Goal: Task Accomplishment & Management: Manage account settings

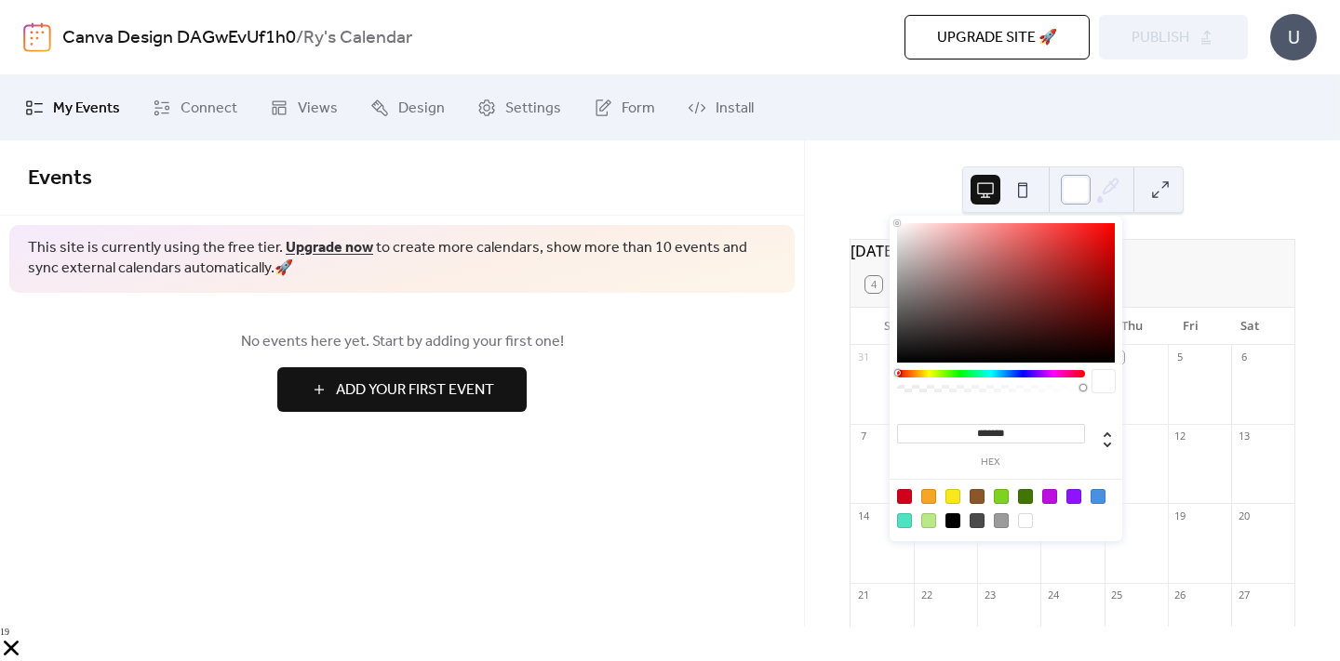
click at [1083, 183] on div at bounding box center [1075, 190] width 30 height 30
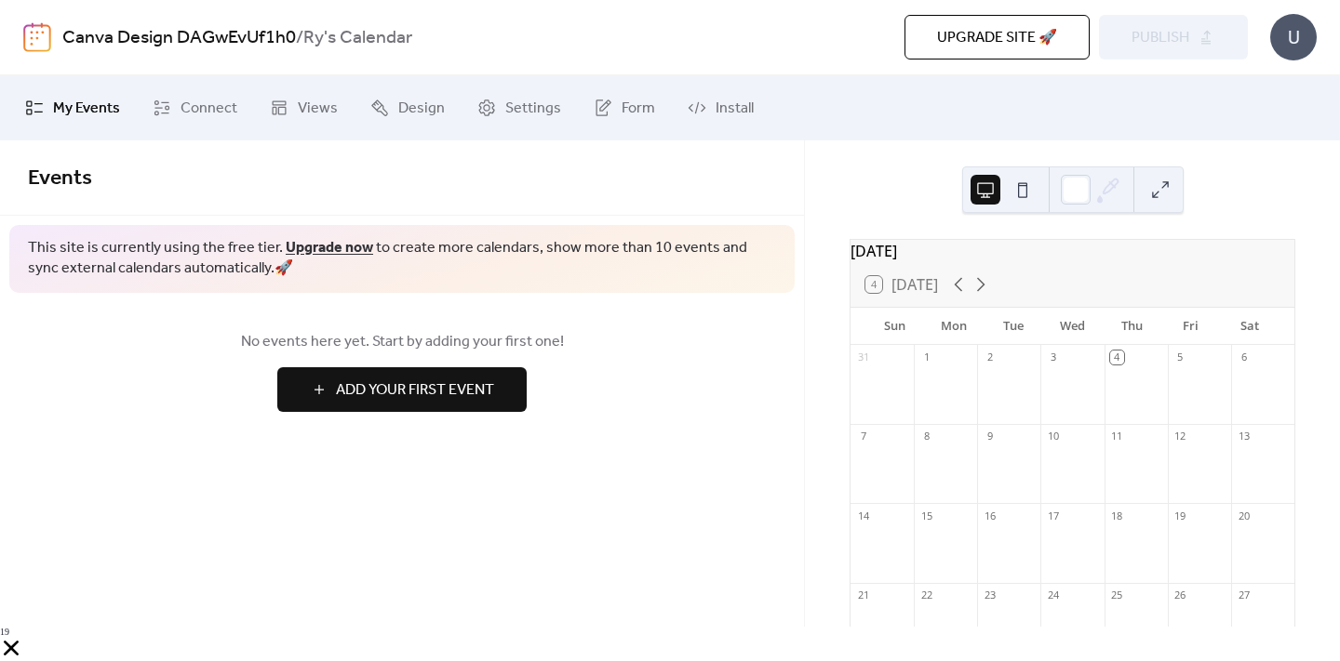
click at [1024, 178] on button at bounding box center [1022, 190] width 30 height 30
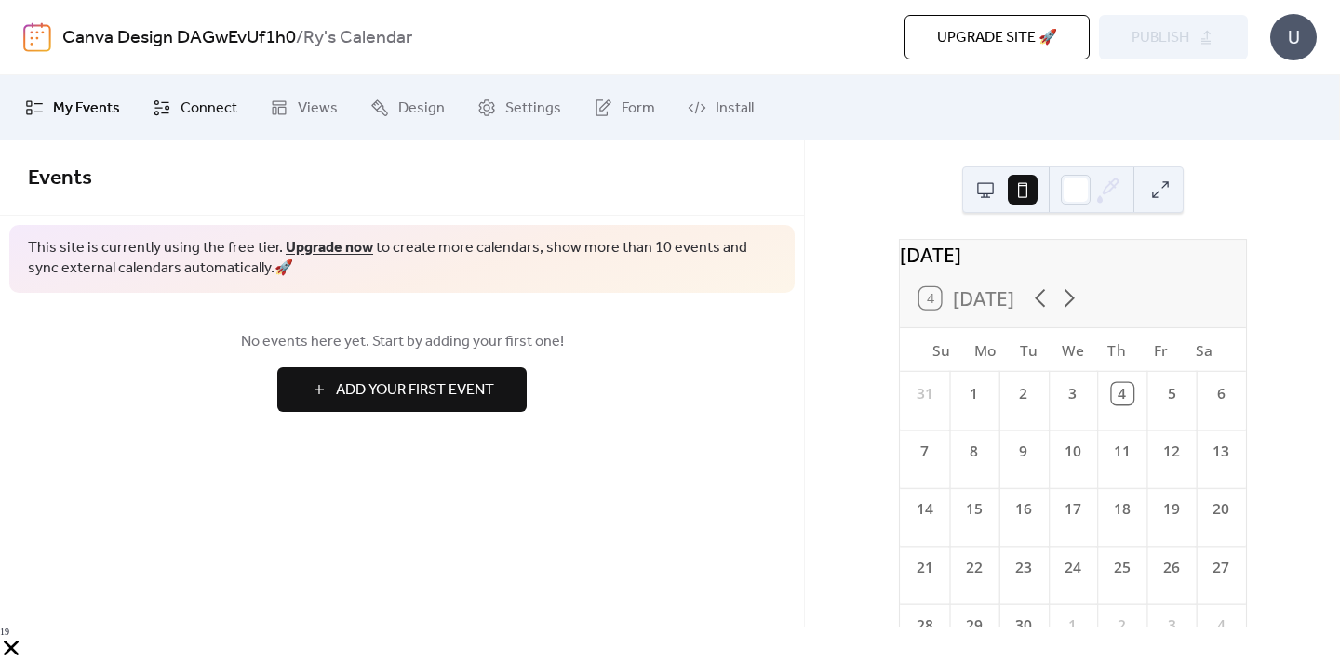
click at [185, 100] on span "Connect" at bounding box center [208, 109] width 57 height 22
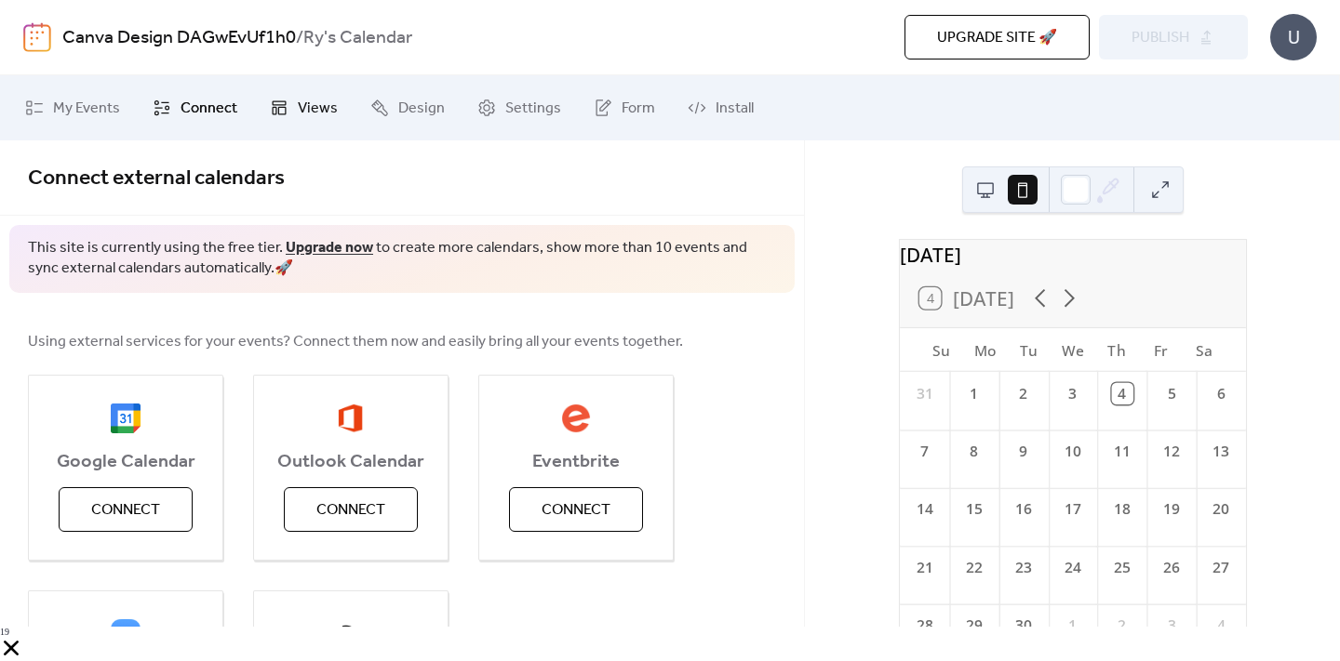
click at [331, 112] on span "Views" at bounding box center [318, 109] width 40 height 22
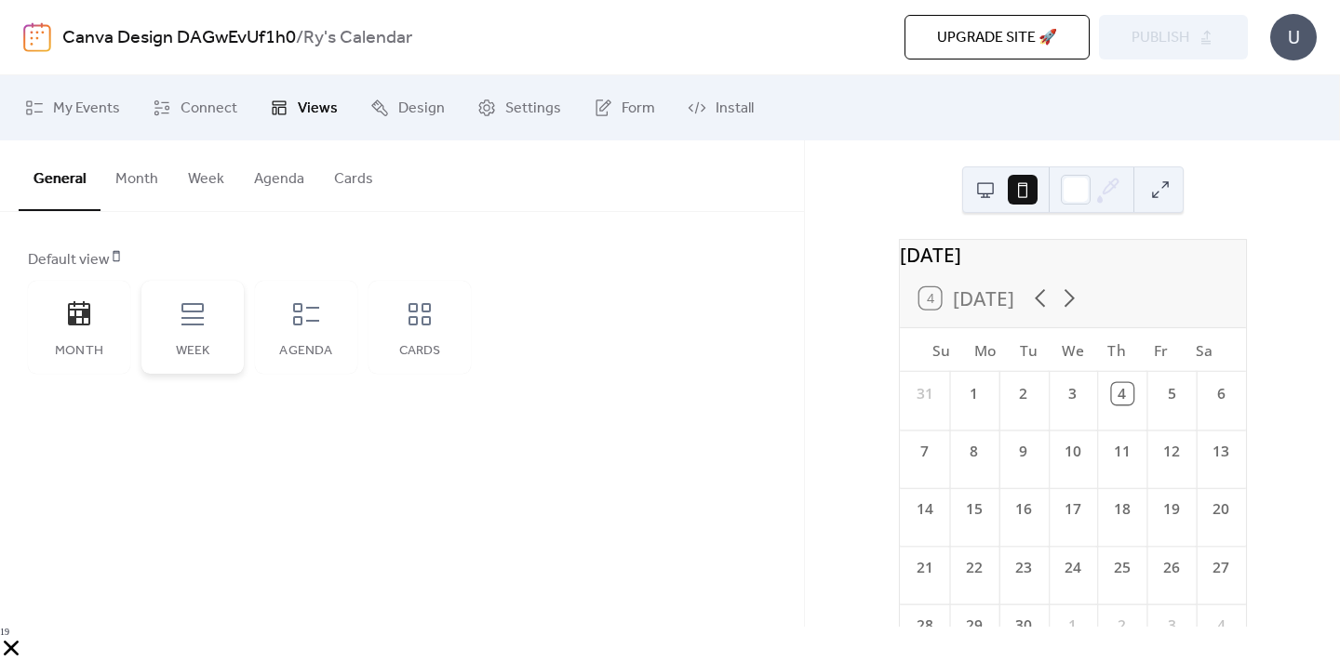
click at [207, 329] on div "Week" at bounding box center [192, 327] width 102 height 93
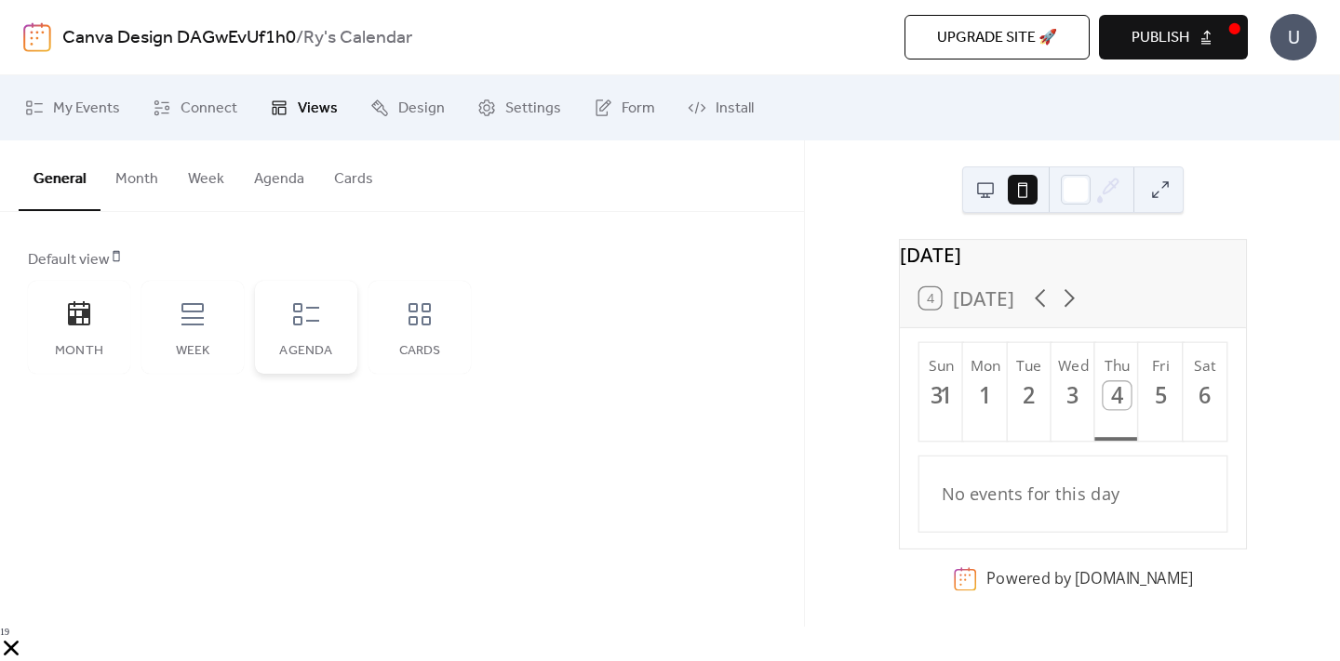
click at [345, 328] on div "Agenda" at bounding box center [306, 327] width 102 height 93
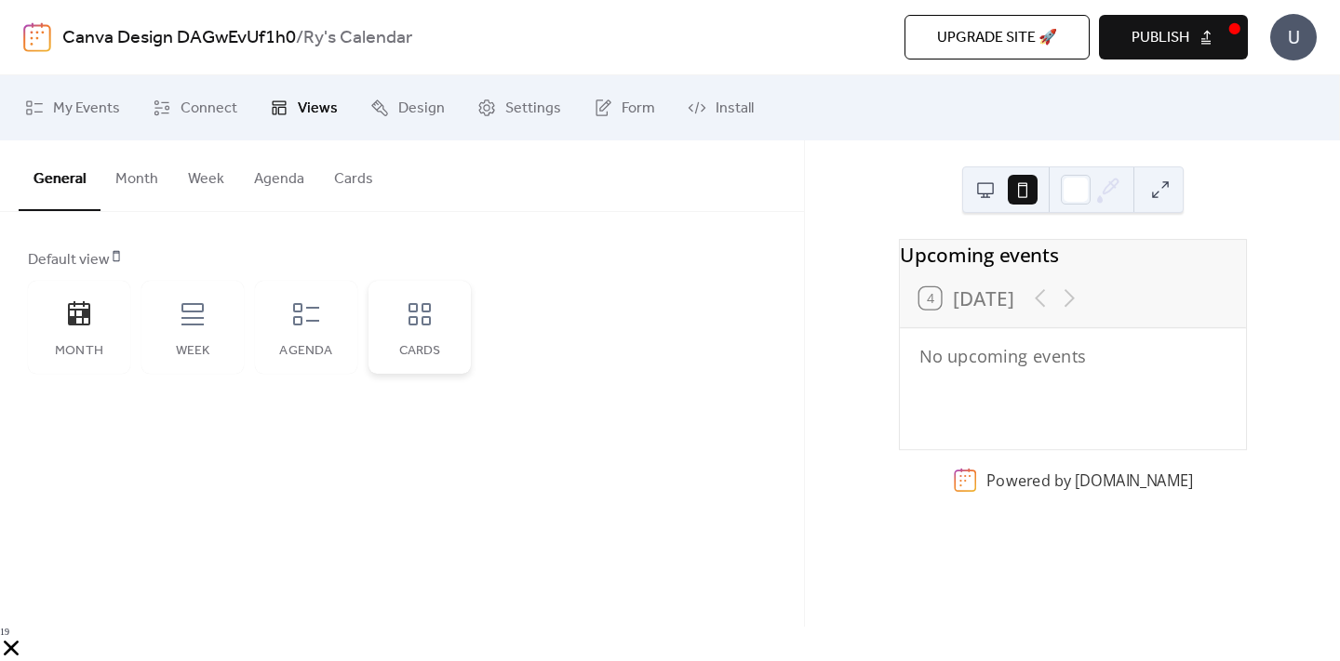
click at [413, 333] on div "Cards" at bounding box center [419, 327] width 102 height 93
click at [109, 352] on div "Month" at bounding box center [79, 351] width 65 height 15
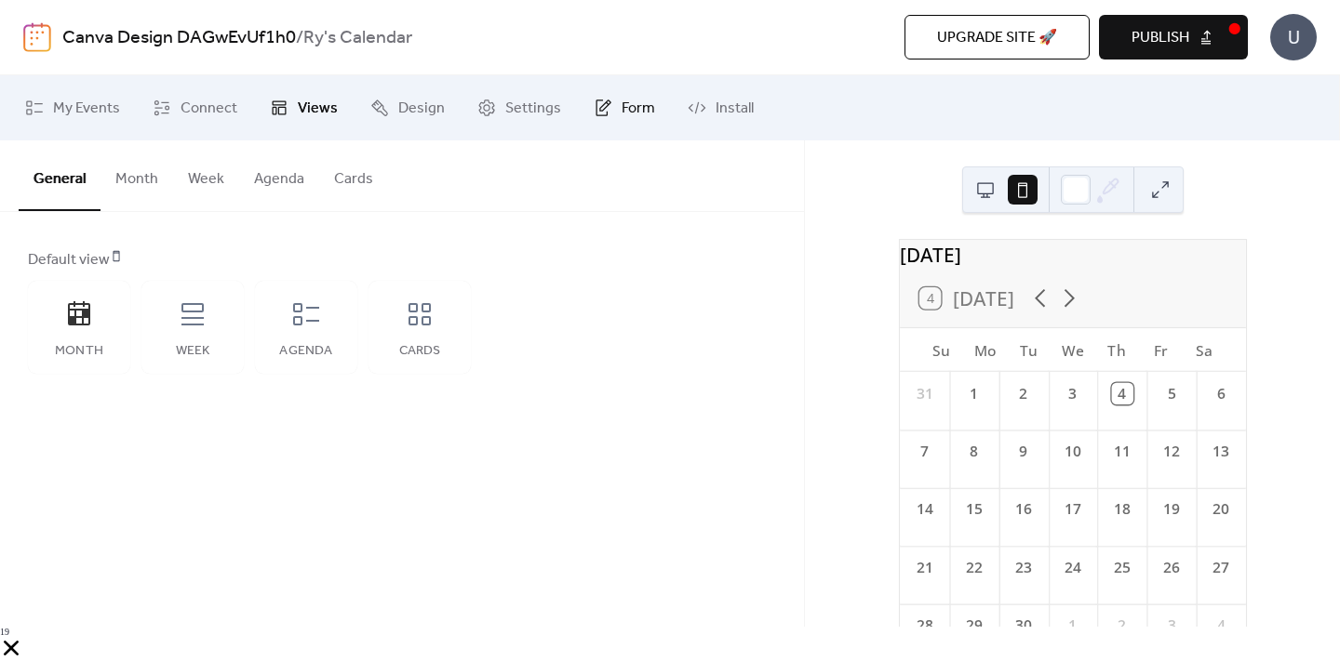
click at [627, 93] on link "Form" at bounding box center [624, 108] width 89 height 50
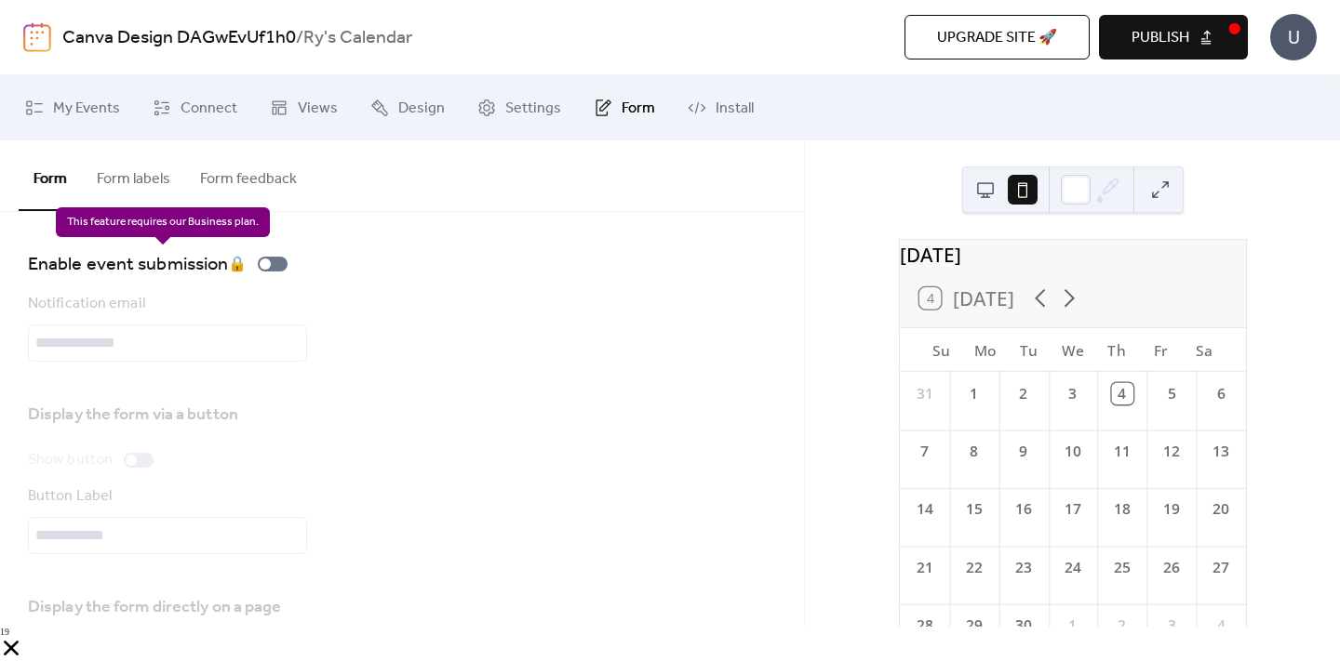
click at [270, 267] on div "Enable event submission 🔒" at bounding box center [161, 264] width 267 height 30
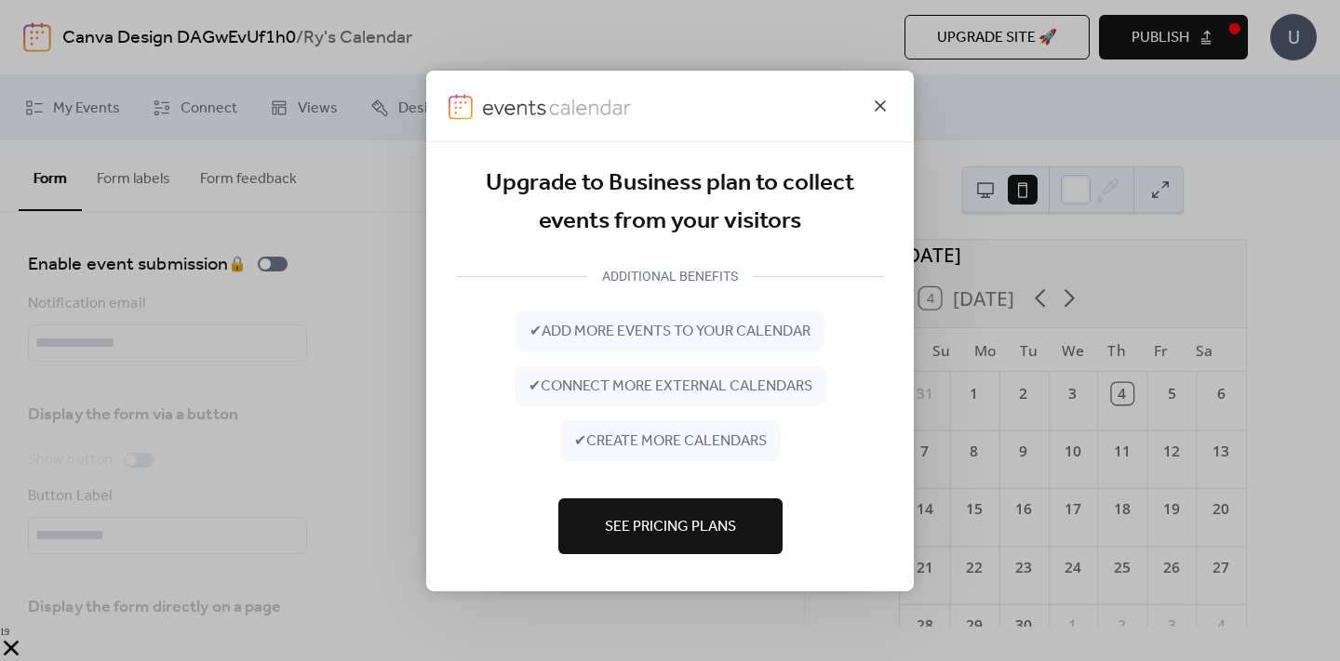
click at [884, 102] on icon at bounding box center [880, 105] width 22 height 22
